Goal: Check status

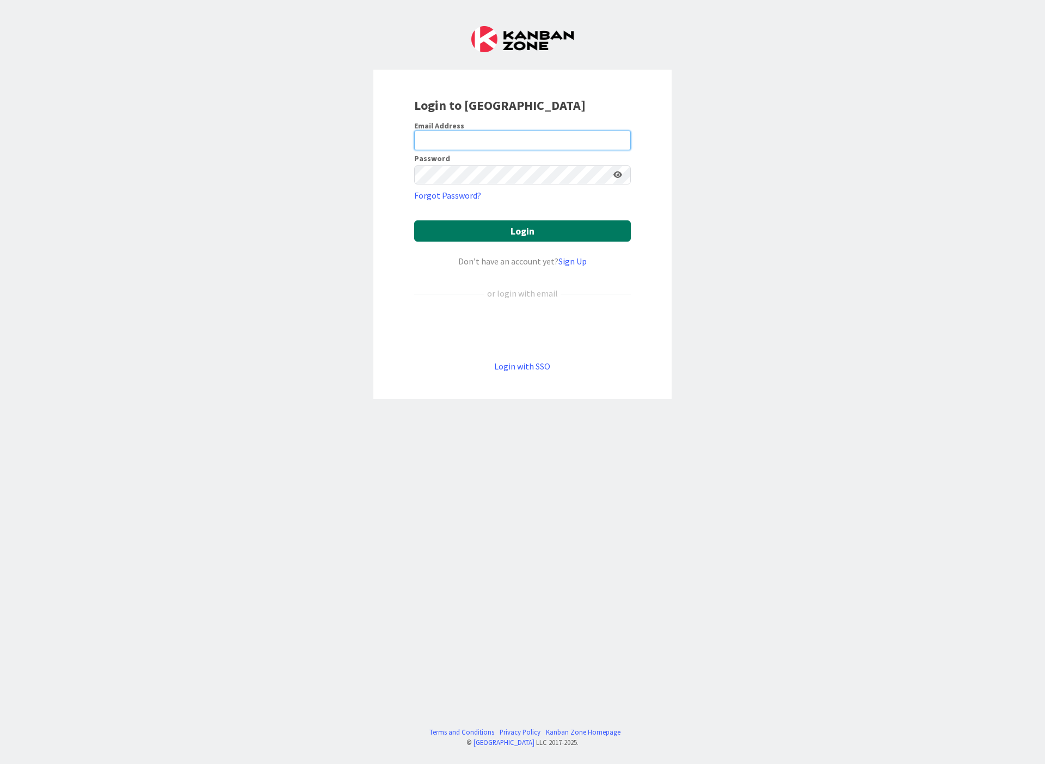
type input "[EMAIL_ADDRESS][DOMAIN_NAME]"
click at [484, 235] on button "Login" at bounding box center [522, 230] width 217 height 21
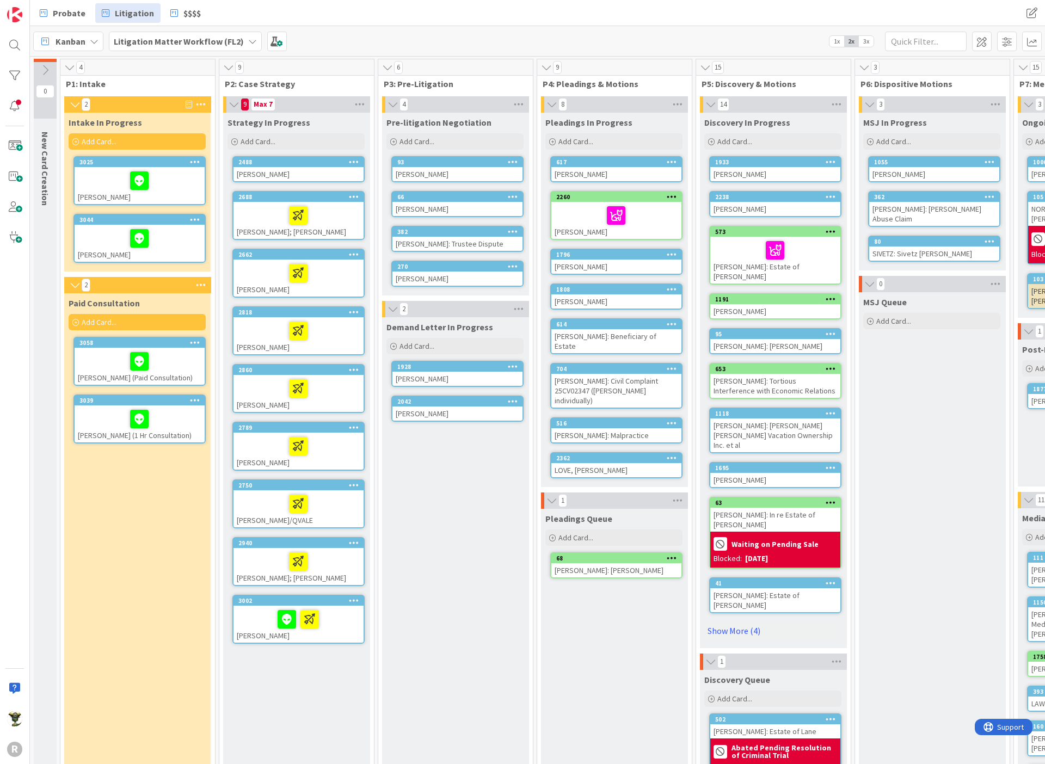
click at [263, 375] on div "[PERSON_NAME]" at bounding box center [298, 393] width 130 height 37
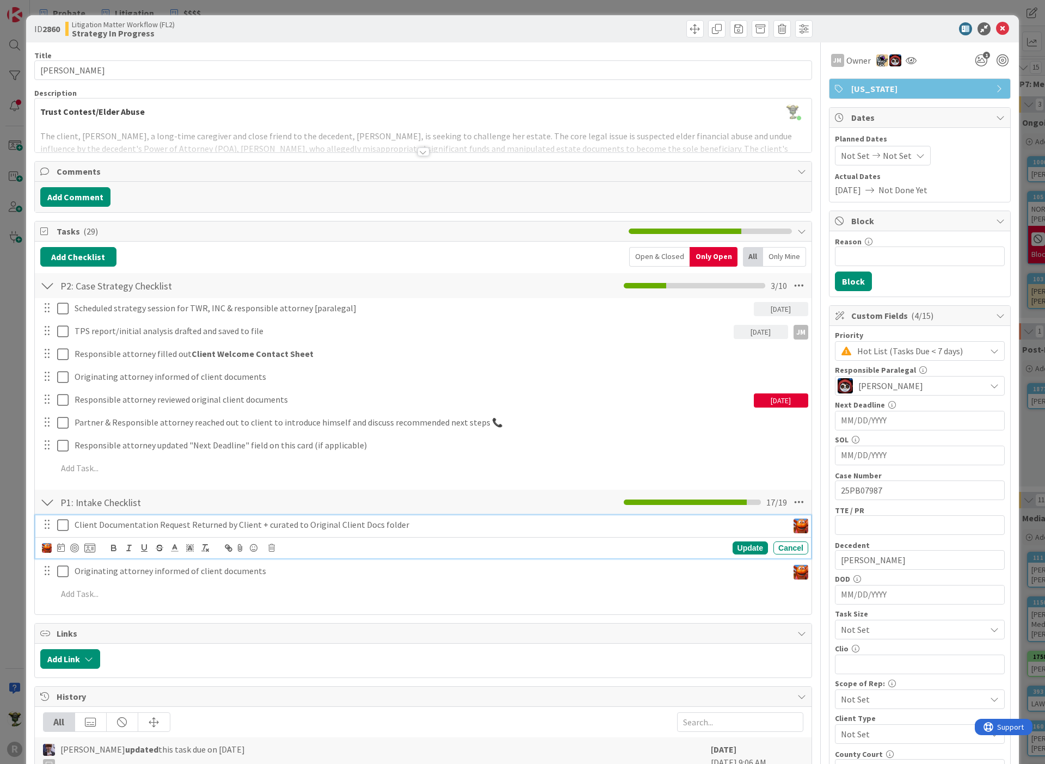
click at [325, 523] on p "Client Documentation Request Returned by Client + curated to Original Client Do…" at bounding box center [429, 525] width 709 height 13
click at [77, 545] on div at bounding box center [74, 548] width 9 height 9
click at [732, 546] on div "Update" at bounding box center [749, 547] width 35 height 13
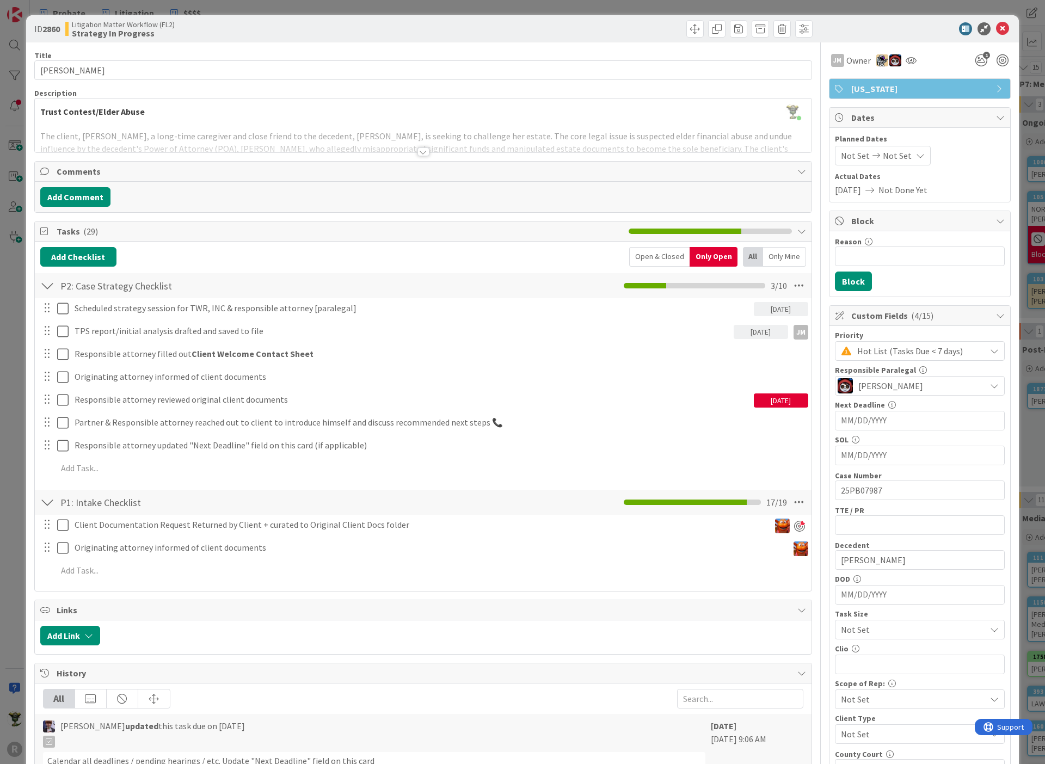
click at [906, 27] on div at bounding box center [914, 28] width 193 height 13
click at [996, 24] on icon at bounding box center [1002, 28] width 13 height 13
